Goal: Task Accomplishment & Management: Manage account settings

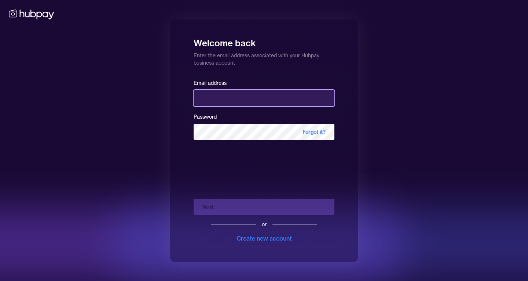
click at [214, 103] on input "email" at bounding box center [264, 98] width 141 height 16
type input "**********"
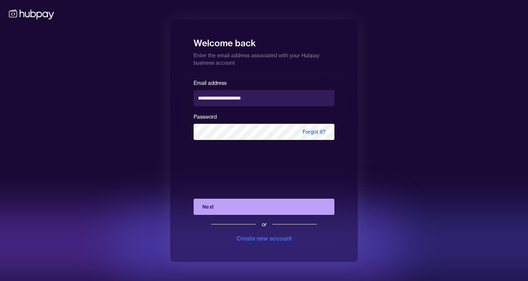
click at [248, 201] on button "Next" at bounding box center [264, 207] width 141 height 16
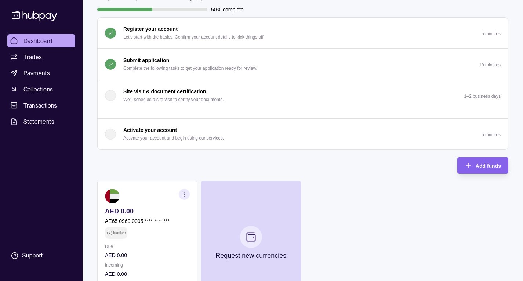
scroll to position [57, 0]
